Goal: Task Accomplishment & Management: Manage account settings

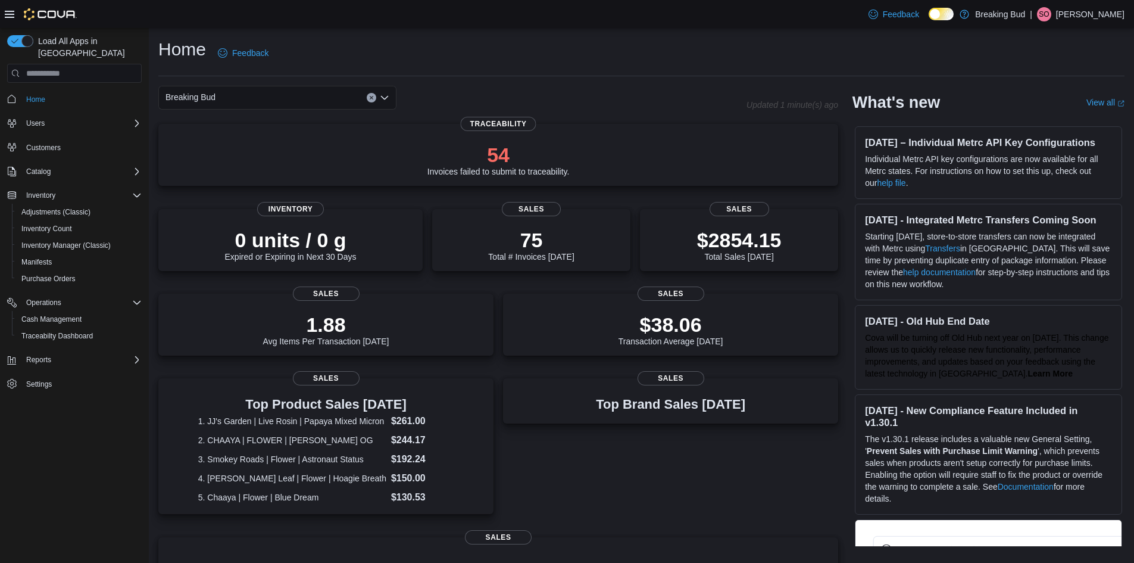
click at [1104, 11] on p "Sarah Otero" at bounding box center [1090, 14] width 68 height 14
click at [1059, 118] on span "Sign Out" at bounding box center [1048, 117] width 32 height 12
